Goal: Find specific page/section: Find specific page/section

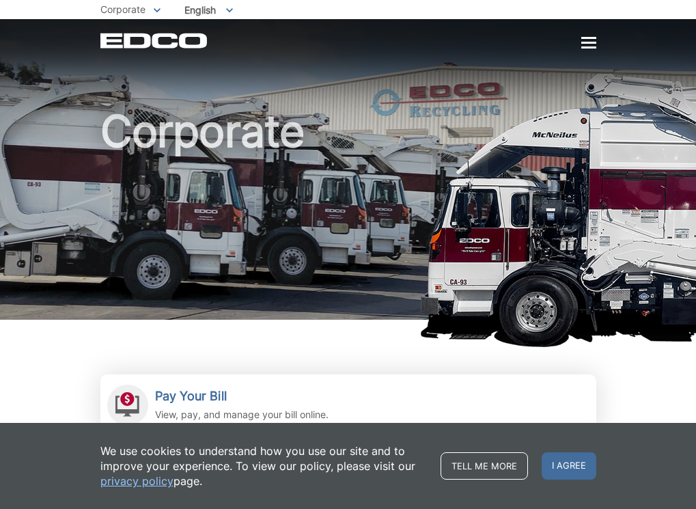
drag, startPoint x: 0, startPoint y: 0, endPoint x: 68, endPoint y: 23, distance: 71.9
click at [100, 16] on p "Corporate" at bounding box center [130, 9] width 60 height 15
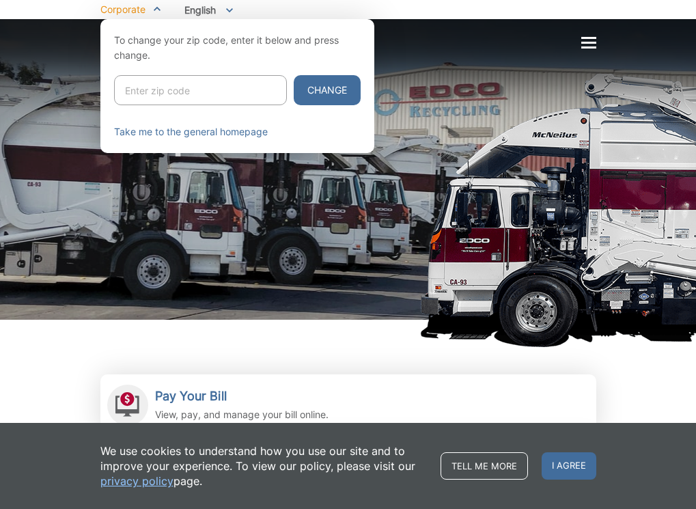
click at [114, 89] on input "Enter zip code" at bounding box center [200, 90] width 173 height 30
type input "92674"
click at [294, 75] on button "Change" at bounding box center [327, 90] width 67 height 30
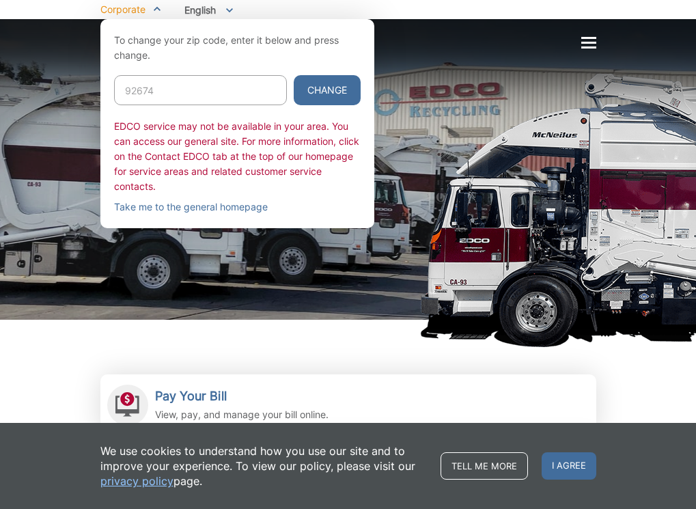
click at [121, 94] on input "92674" at bounding box center [200, 90] width 173 height 30
click at [294, 94] on button "Change" at bounding box center [327, 90] width 67 height 30
click at [114, 89] on input "92674" at bounding box center [200, 90] width 173 height 30
click at [100, 15] on span "Corporate" at bounding box center [122, 9] width 45 height 12
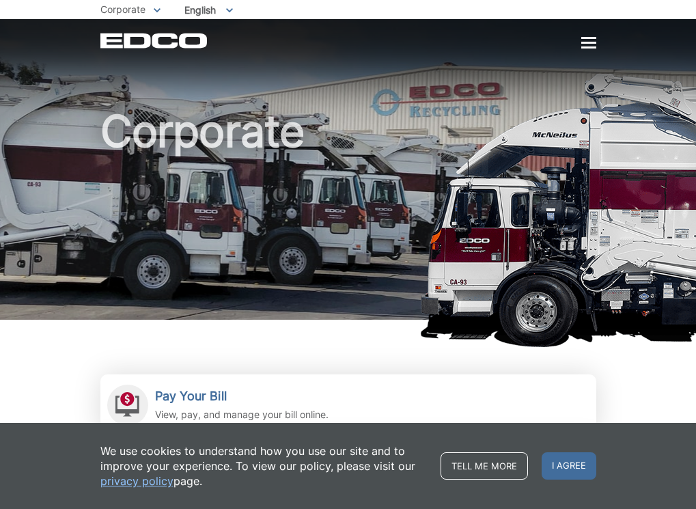
click at [100, 11] on span "Corporate" at bounding box center [122, 9] width 45 height 12
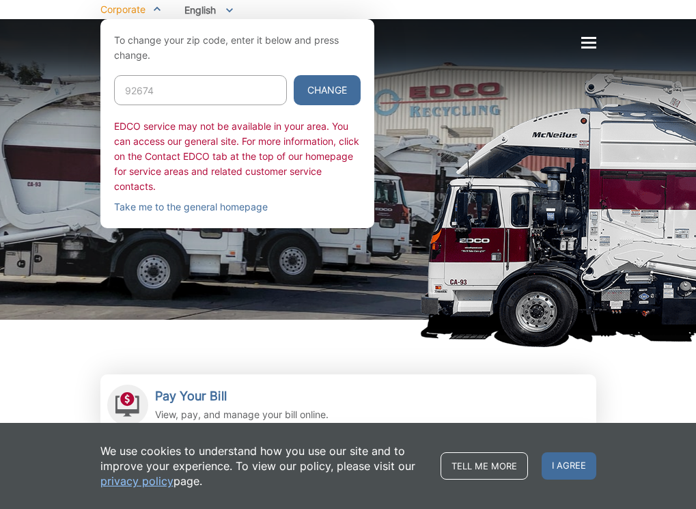
click at [115, 96] on input "92674" at bounding box center [200, 90] width 173 height 30
click at [153, 213] on link "Take me to the general homepage" at bounding box center [191, 206] width 154 height 15
